Goal: Task Accomplishment & Management: Use online tool/utility

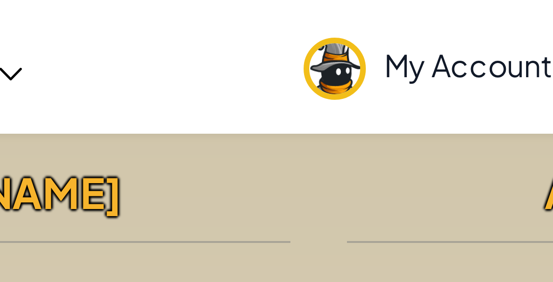
click at [376, 30] on link "My Account" at bounding box center [352, 17] width 80 height 30
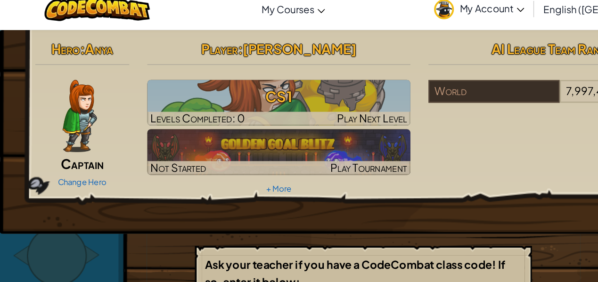
click at [30, 31] on div "Toggle navigation My Courses CodeCombat Classroom Ozaria Classroom AI League Es…" at bounding box center [299, 16] width 603 height 33
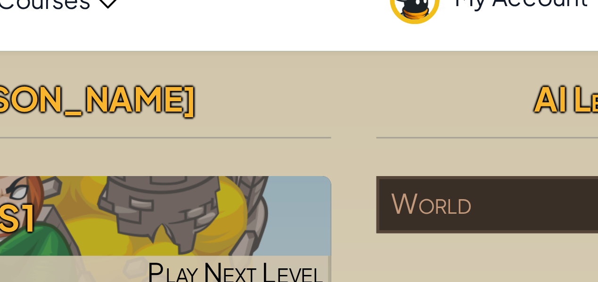
click at [321, 57] on h2 "Player : Isaiah Wright" at bounding box center [233, 48] width 206 height 20
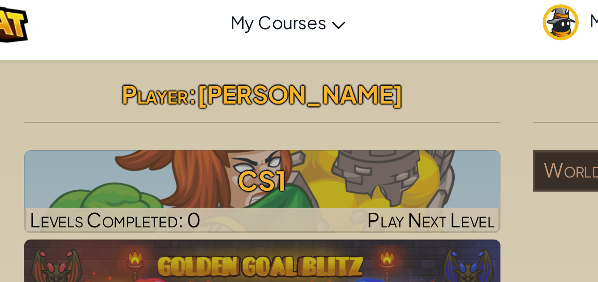
click at [243, 60] on div "Player : Isaiah Wright CS1 Levels Completed: 0 Play Next Level Not Started Play…" at bounding box center [233, 101] width 220 height 127
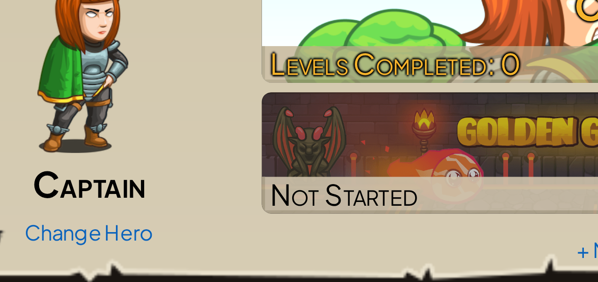
click at [157, 95] on h3 "CS1" at bounding box center [233, 85] width 206 height 21
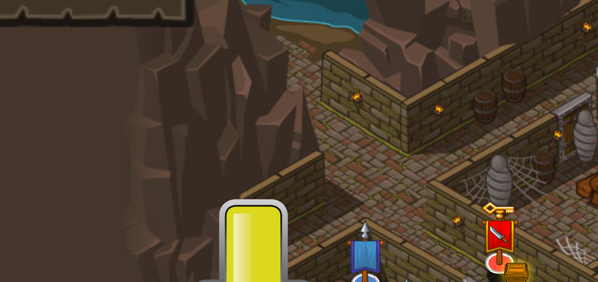
click at [133, 112] on div at bounding box center [299, 141] width 432 height 282
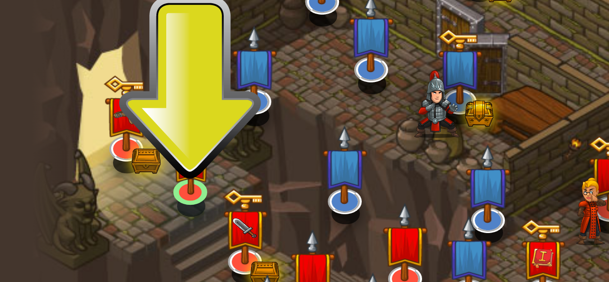
click at [149, 206] on div at bounding box center [305, 141] width 432 height 282
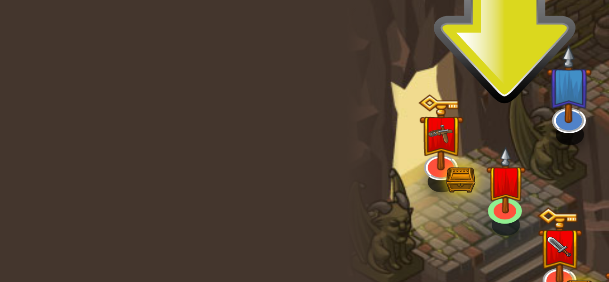
click at [73, 193] on div "powered by Back to Classroom Play Golden Goal Kithgard Gates Escape the Kithgar…" at bounding box center [304, 141] width 609 height 282
click at [64, 193] on div "powered by Back to Classroom Play Golden Goal Kithgard Gates Escape the Kithgar…" at bounding box center [304, 141] width 609 height 282
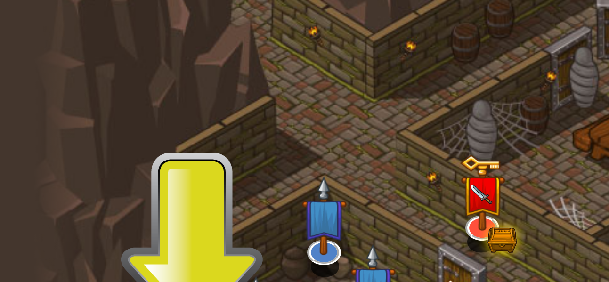
click at [132, 136] on div at bounding box center [305, 141] width 432 height 282
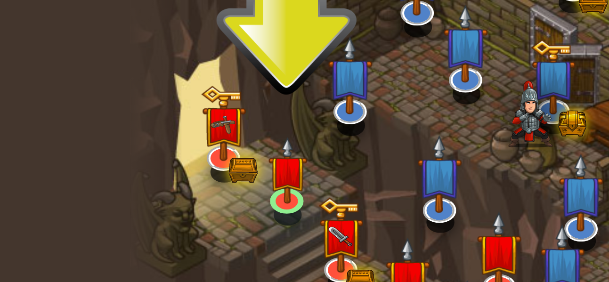
click at [127, 196] on div at bounding box center [305, 141] width 432 height 282
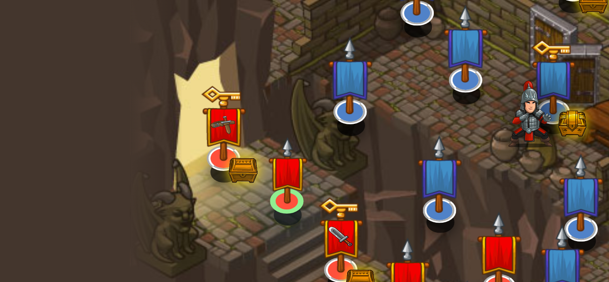
click at [127, 209] on img at bounding box center [128, 207] width 10 height 17
click at [127, 196] on div at bounding box center [305, 141] width 432 height 282
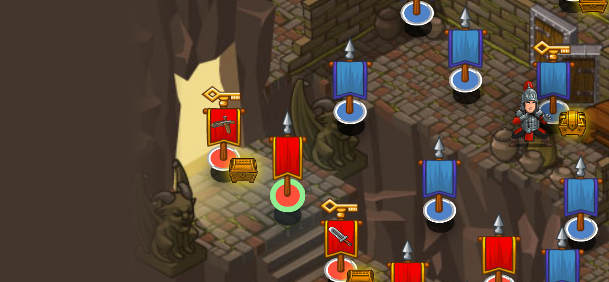
click at [129, 212] on img at bounding box center [128, 203] width 10 height 23
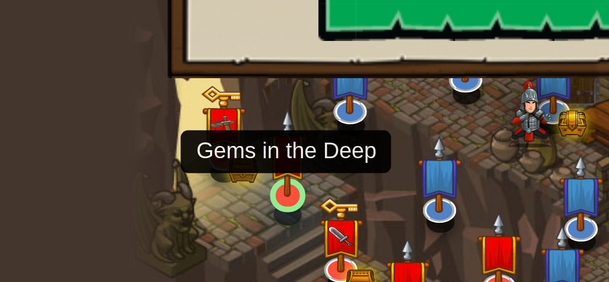
click at [128, 210] on img at bounding box center [128, 203] width 10 height 23
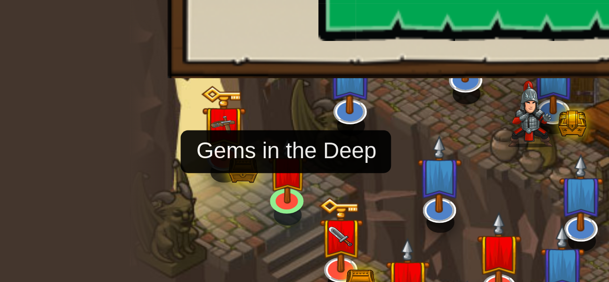
click at [127, 196] on div at bounding box center [305, 141] width 432 height 282
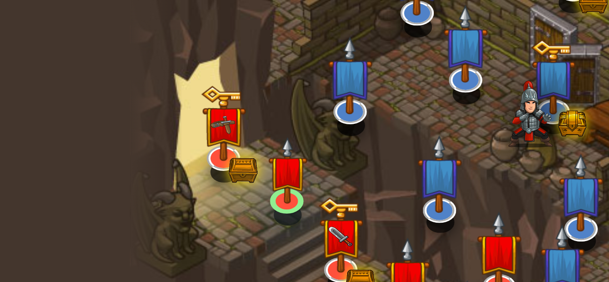
click at [127, 196] on div at bounding box center [305, 141] width 432 height 282
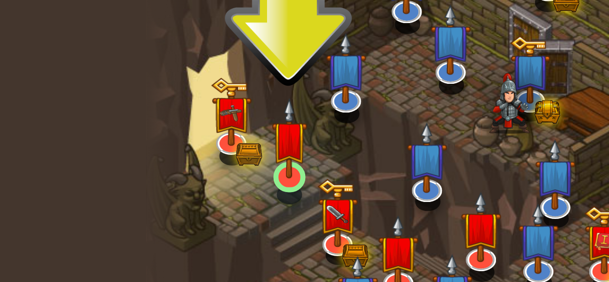
click at [127, 199] on img at bounding box center [128, 203] width 10 height 23
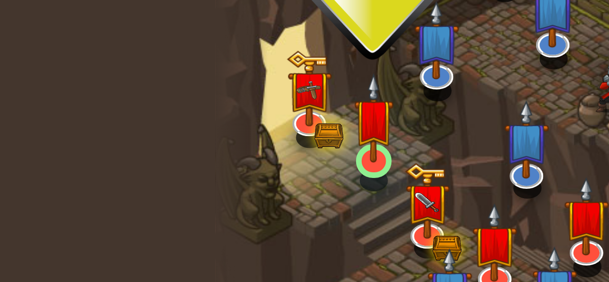
click at [130, 210] on img at bounding box center [128, 203] width 10 height 23
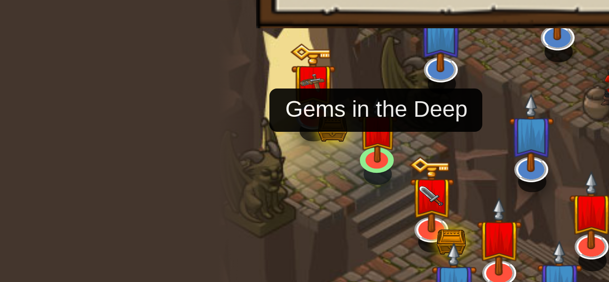
click at [101, 205] on div at bounding box center [95, 141] width 13 height 282
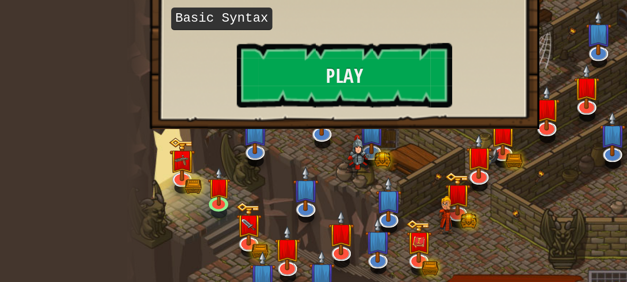
click at [125, 180] on div "Gems in the Deep Quickly collect the gems; you will need them. Basic Syntax Play" at bounding box center [192, 136] width 171 height 94
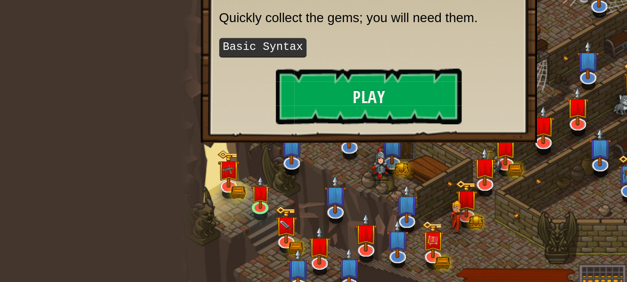
click at [141, 171] on div "Gems in the Deep Quickly collect the gems; you will need them. Basic Syntax Play" at bounding box center [192, 135] width 152 height 76
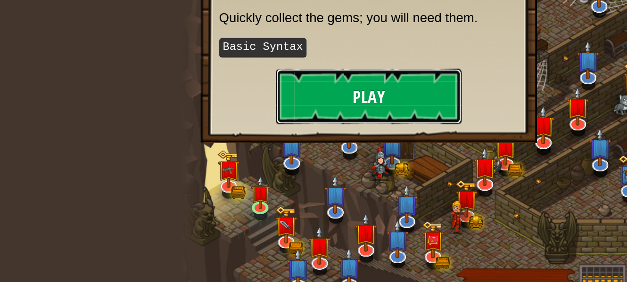
click at [165, 145] on button "Play" at bounding box center [192, 159] width 94 height 28
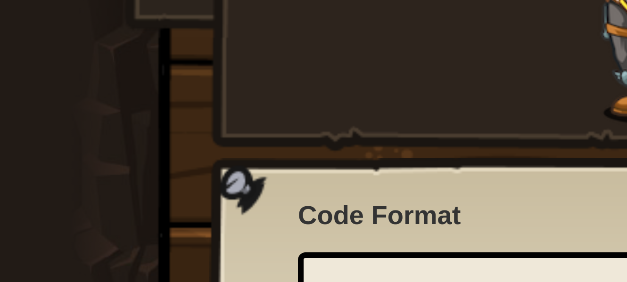
scroll to position [25, 0]
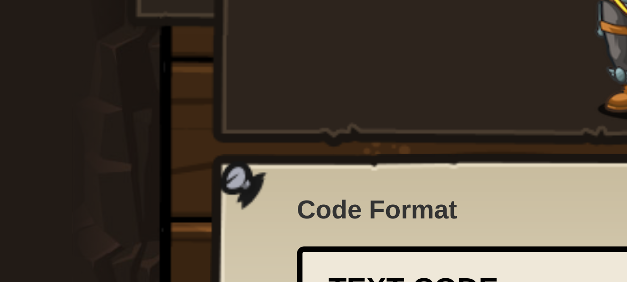
click at [147, 123] on div "Captain Anya Weston Anya is a no-nonsense leader who isn't afraid to go in and …" at bounding box center [313, 95] width 353 height 205
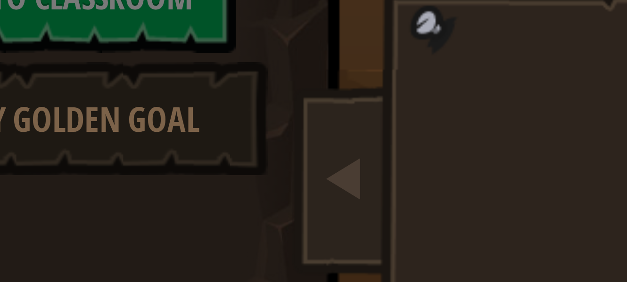
scroll to position [8, 0]
click at [86, 79] on div "Choose Your Hero 0 Captain Anya Weston Anya is a no-nonsense leader who isn't a…" at bounding box center [313, 141] width 627 height 282
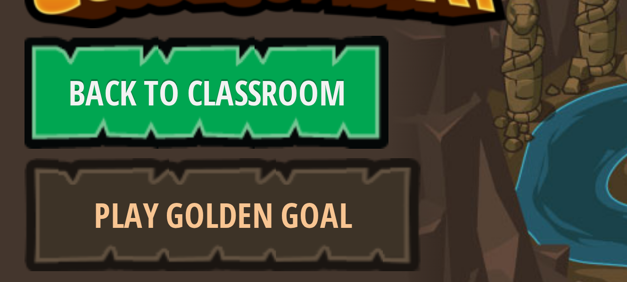
click at [81, 74] on link "Play Golden Goal" at bounding box center [55, 78] width 99 height 28
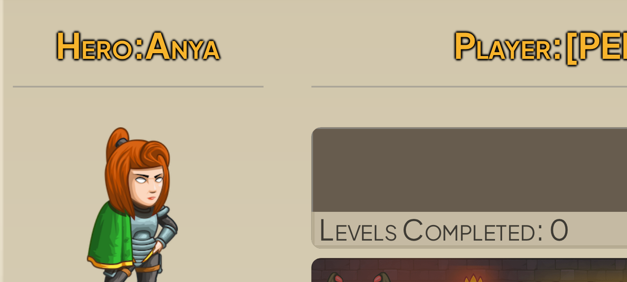
click at [216, 94] on img at bounding box center [248, 91] width 206 height 36
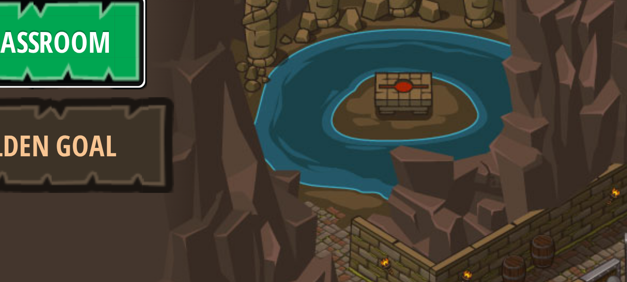
click at [63, 49] on link "Back to Classroom" at bounding box center [51, 47] width 91 height 28
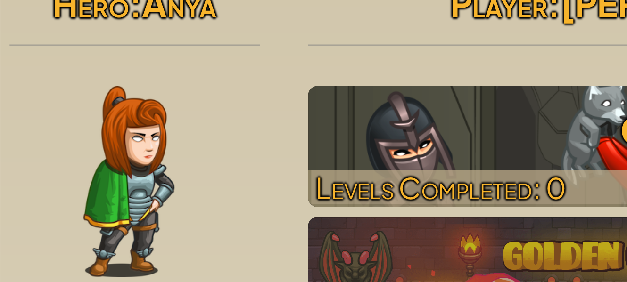
click at [160, 86] on h3 "CS1" at bounding box center [248, 85] width 206 height 21
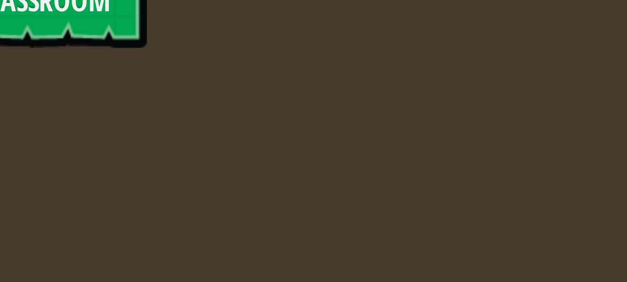
click at [160, 86] on div "powered by Back to Classroom 0 Level 1 IsaiahW20317202 English (US) English (UK…" at bounding box center [313, 141] width 627 height 282
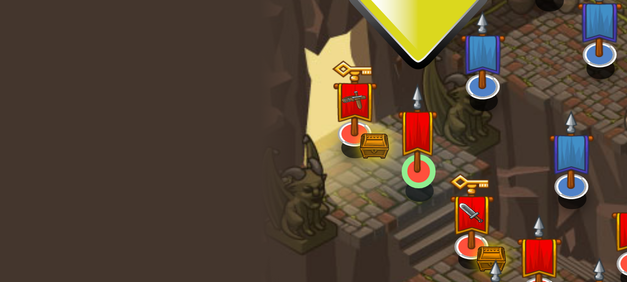
click at [141, 205] on img at bounding box center [137, 203] width 10 height 23
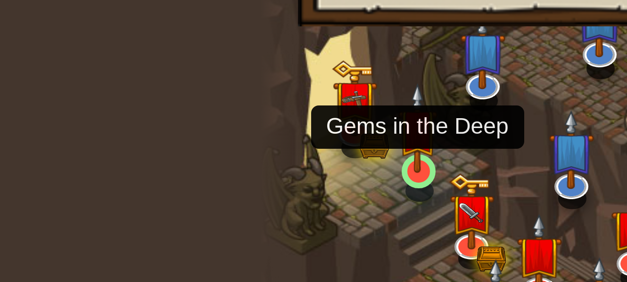
click at [139, 208] on img at bounding box center [137, 203] width 10 height 23
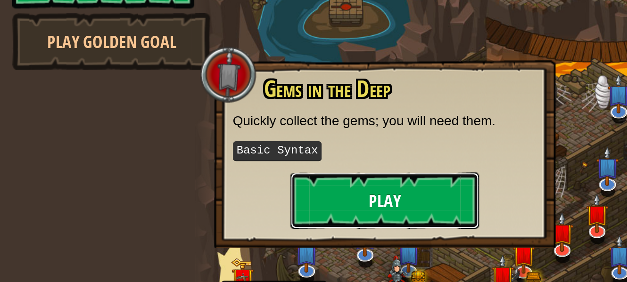
click at [221, 159] on button "Play" at bounding box center [192, 157] width 94 height 28
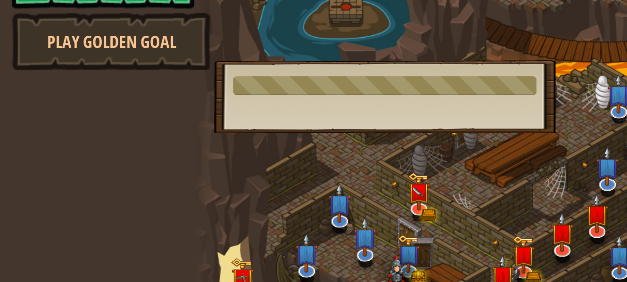
click at [194, 113] on div "Gems in the Deep Quickly collect the gems; you will need them. Basic Syntax Play" at bounding box center [192, 105] width 171 height 36
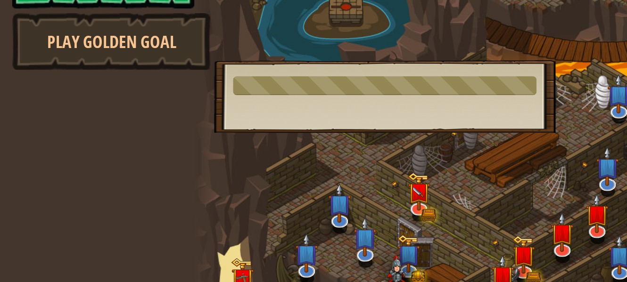
click at [194, 113] on div "Gems in the Deep Quickly collect the gems; you will need them. Basic Syntax Play" at bounding box center [192, 105] width 171 height 36
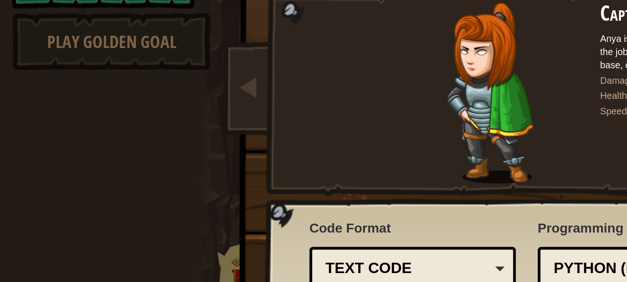
click at [194, 1] on body "powered by Back to Classroom Play Golden Goal Kithgard Gates Escape the Kithgar…" at bounding box center [313, 0] width 627 height 1
click at [194, 113] on div at bounding box center [245, 103] width 110 height 91
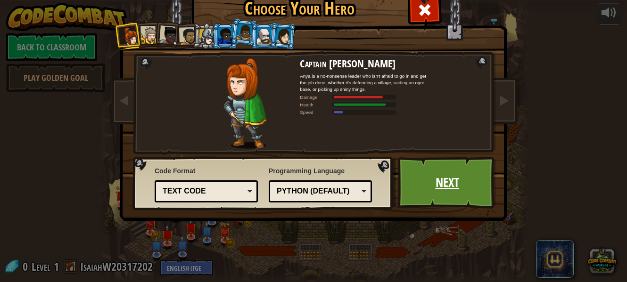
click at [461, 182] on link "Next" at bounding box center [447, 183] width 98 height 52
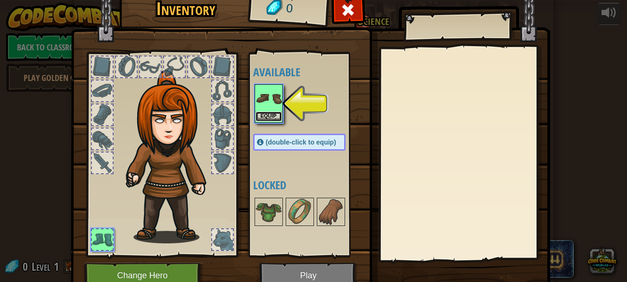
click at [262, 122] on button "Equip" at bounding box center [268, 117] width 26 height 10
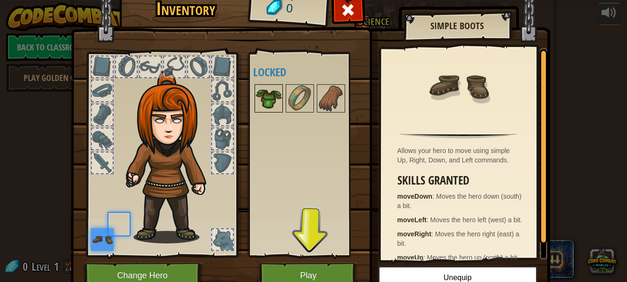
click at [264, 113] on div at bounding box center [268, 98] width 28 height 28
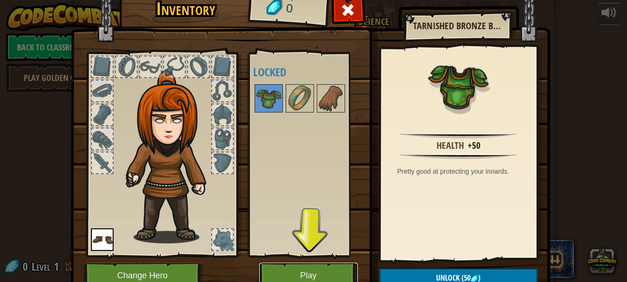
click at [270, 268] on button "Play" at bounding box center [308, 276] width 98 height 26
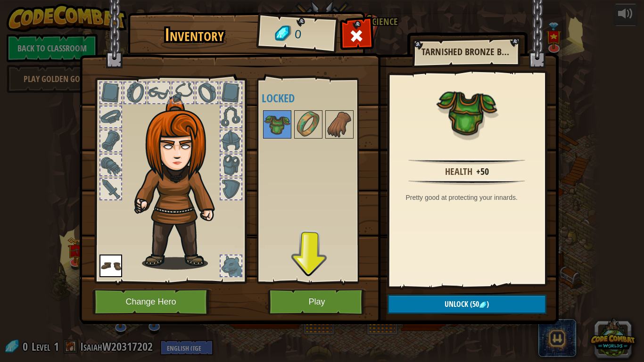
click at [292, 282] on div "Inventory 0 Available Equip (double-click to equip) Locked Tarnished Bronze Bre…" at bounding box center [322, 181] width 644 height 362
click at [273, 282] on button "Play" at bounding box center [317, 302] width 98 height 26
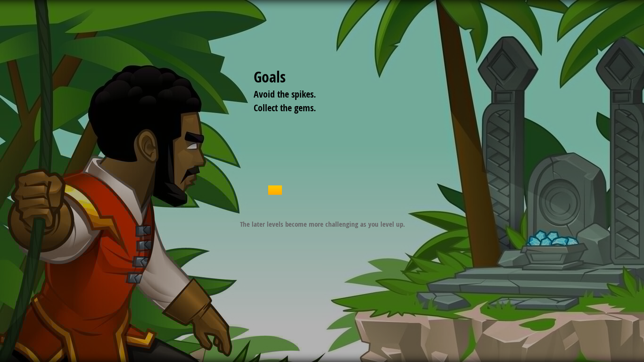
click at [271, 219] on p "The later levels become more challenging as you level up." at bounding box center [322, 224] width 189 height 10
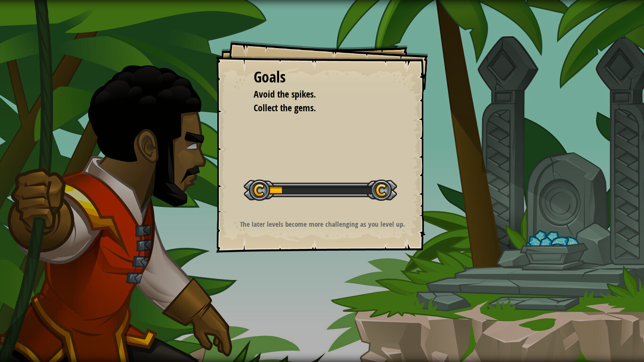
click at [269, 215] on div "Goals Avoid the spikes. Collect the gems. Start Level Error loading from server…" at bounding box center [322, 147] width 212 height 212
click at [406, 167] on div "Goals Avoid the spikes. Collect the gems. Start Level Error loading from server…" at bounding box center [322, 147] width 212 height 212
click at [346, 111] on li "Collect the gems." at bounding box center [315, 108] width 146 height 14
click at [385, 282] on div "Goals Avoid the spikes. Collect the gems. Start Level Error loading from server…" at bounding box center [322, 181] width 644 height 362
